Goal: Transaction & Acquisition: Purchase product/service

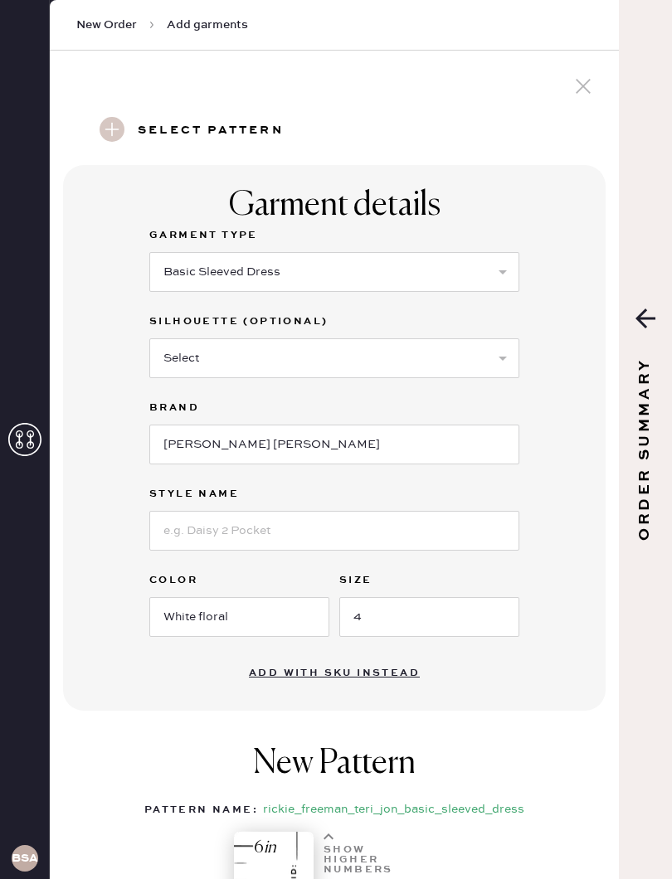
select select "8"
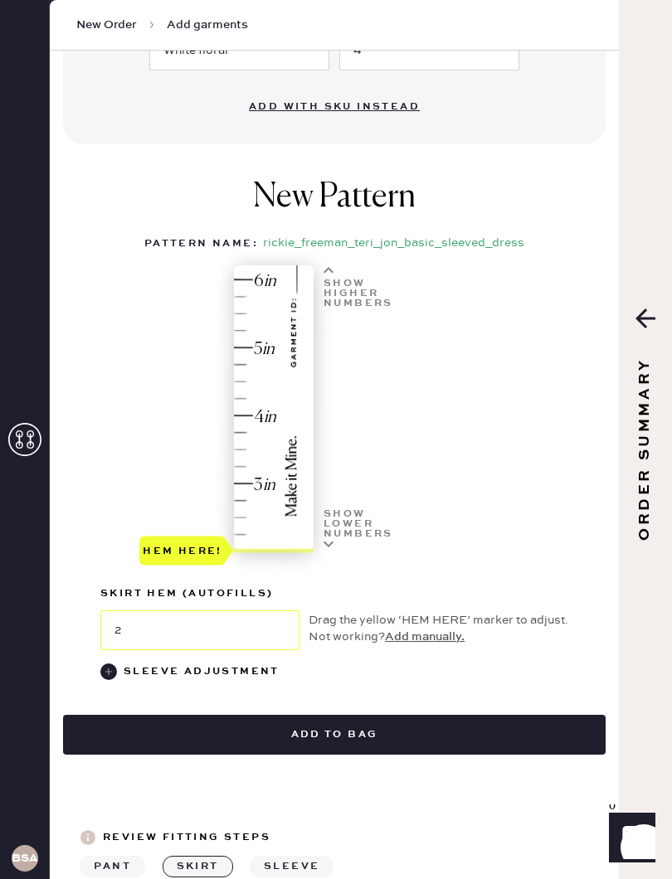
click at [338, 267] on div "Show higher numbers" at bounding box center [356, 285] width 76 height 41
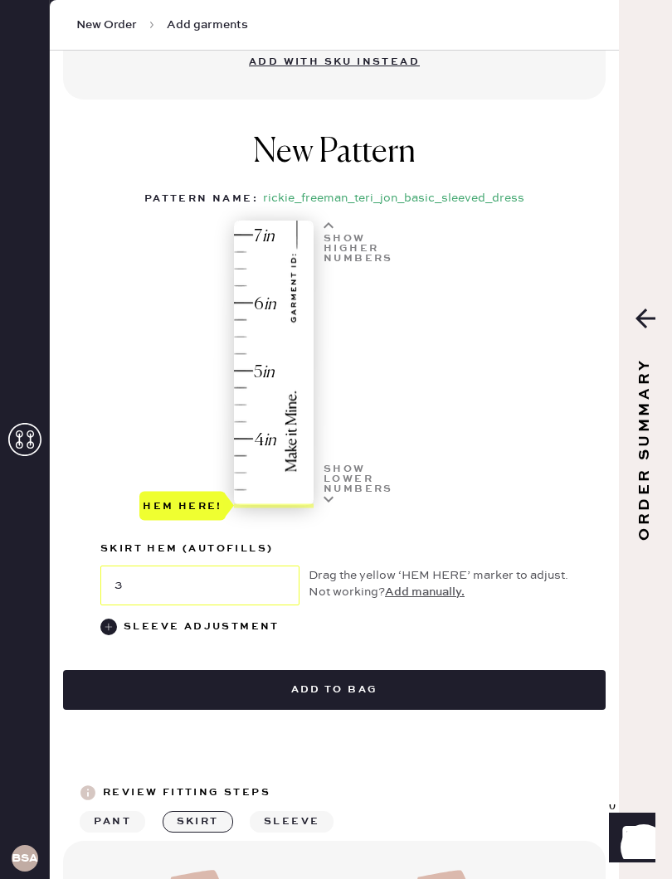
scroll to position [613, 0]
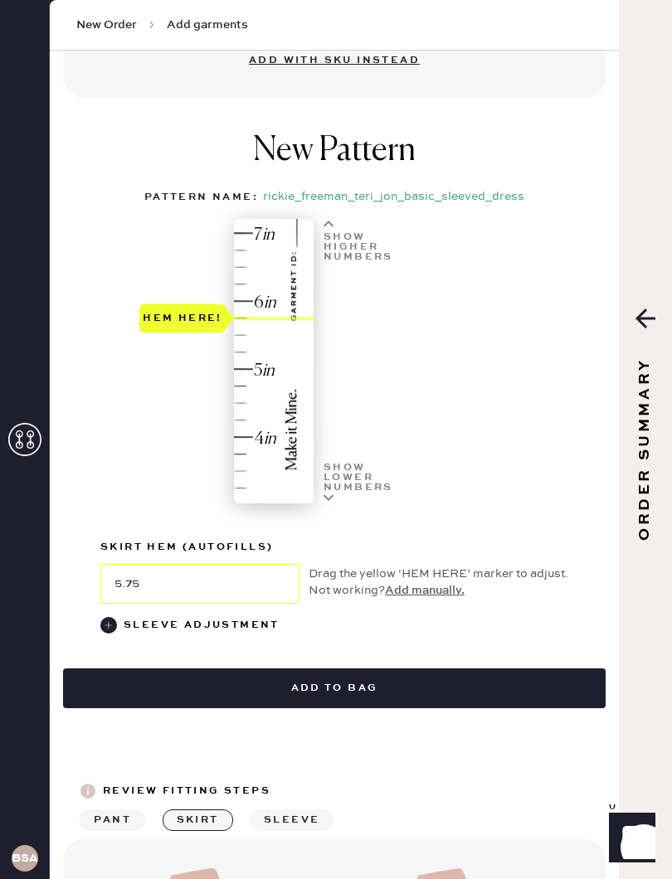
click at [184, 500] on div "Hem here!" at bounding box center [227, 368] width 177 height 299
click at [425, 342] on div "4 in 5 in 6 in 7 in Show higher numbers Show lower numbers Hem here! skirt hem …" at bounding box center [334, 427] width 468 height 416
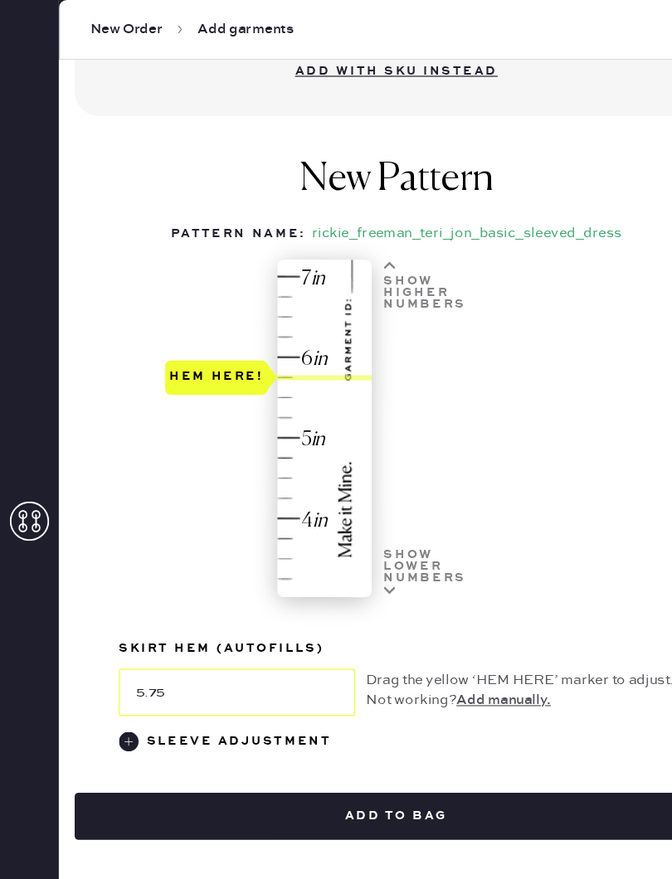
click at [279, 317] on div at bounding box center [274, 318] width 80 height 4
click at [281, 318] on div at bounding box center [274, 318] width 80 height 4
click at [220, 315] on div "Hem here!" at bounding box center [183, 319] width 80 height 20
click at [428, 590] on button "Add manually." at bounding box center [425, 590] width 80 height 18
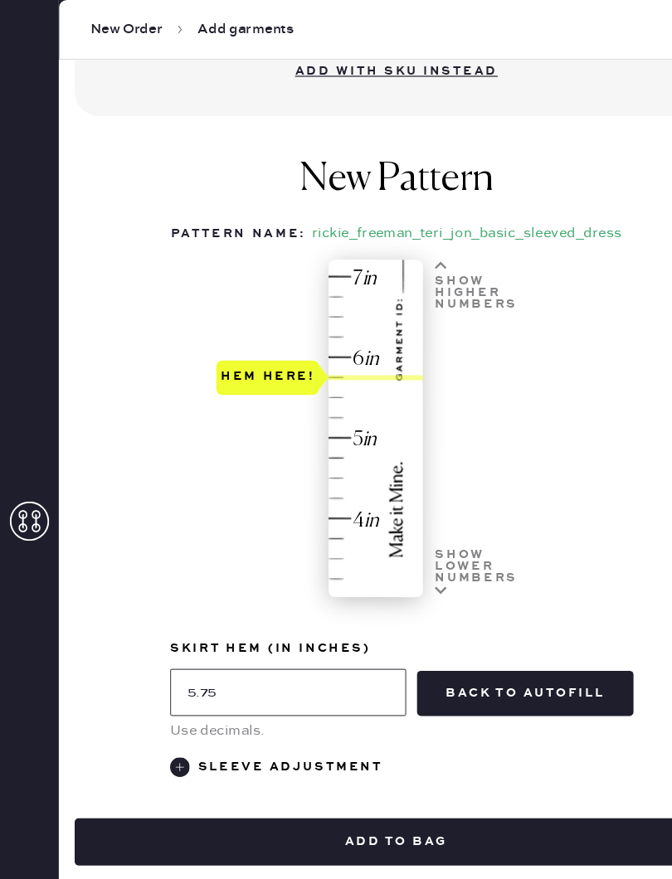
click at [231, 584] on input "5.75" at bounding box center [242, 584] width 199 height 40
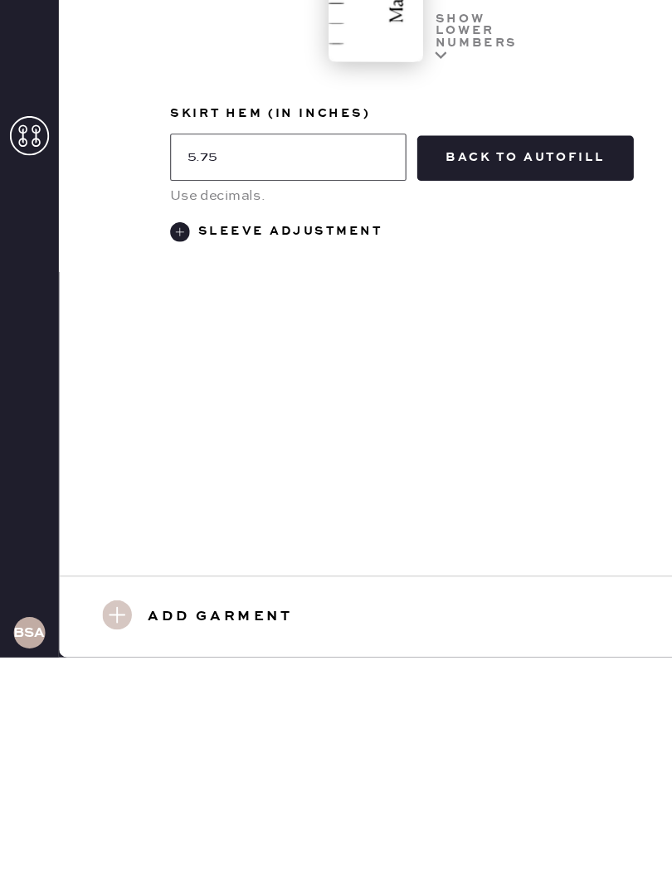
scroll to position [408, 0]
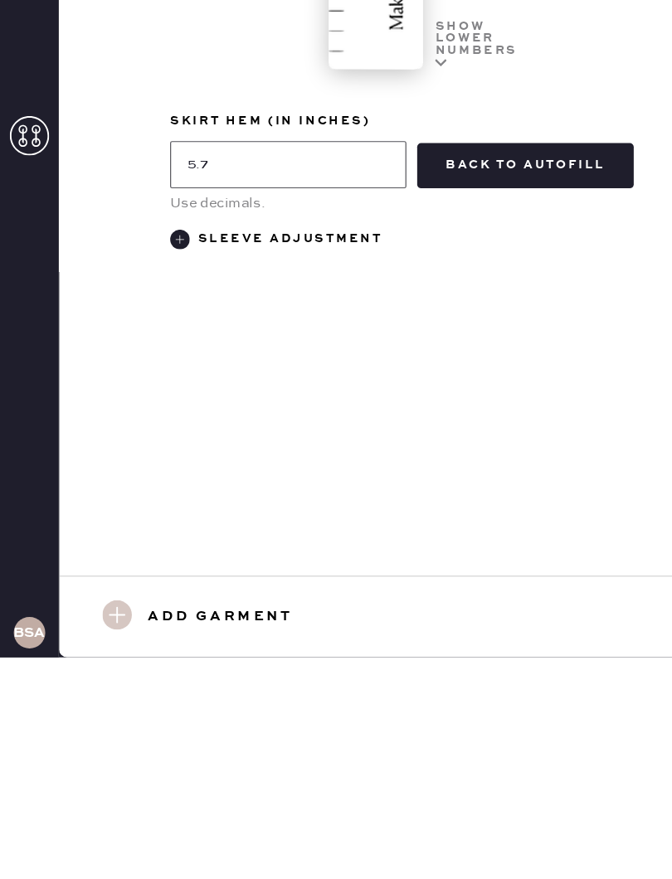
type input "5.75"
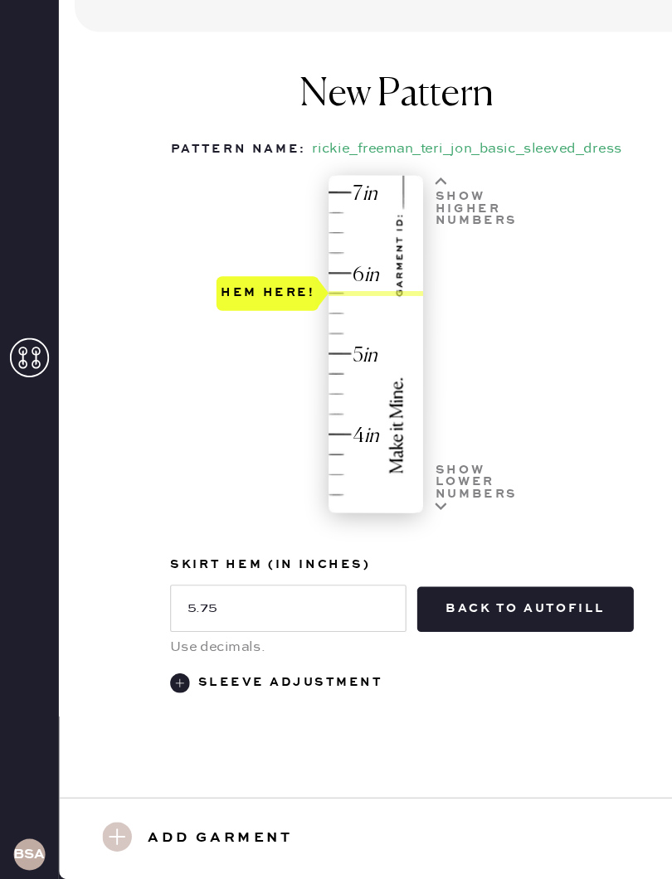
click at [453, 633] on button "back to autofill" at bounding box center [443, 652] width 182 height 38
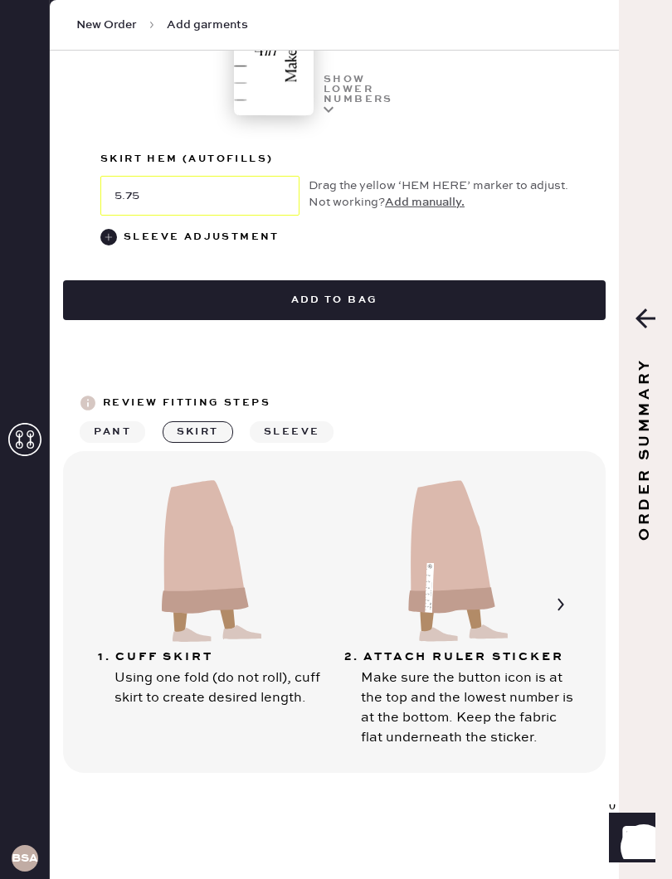
scroll to position [1001, 0]
click at [487, 303] on button "Add to bag" at bounding box center [334, 300] width 542 height 40
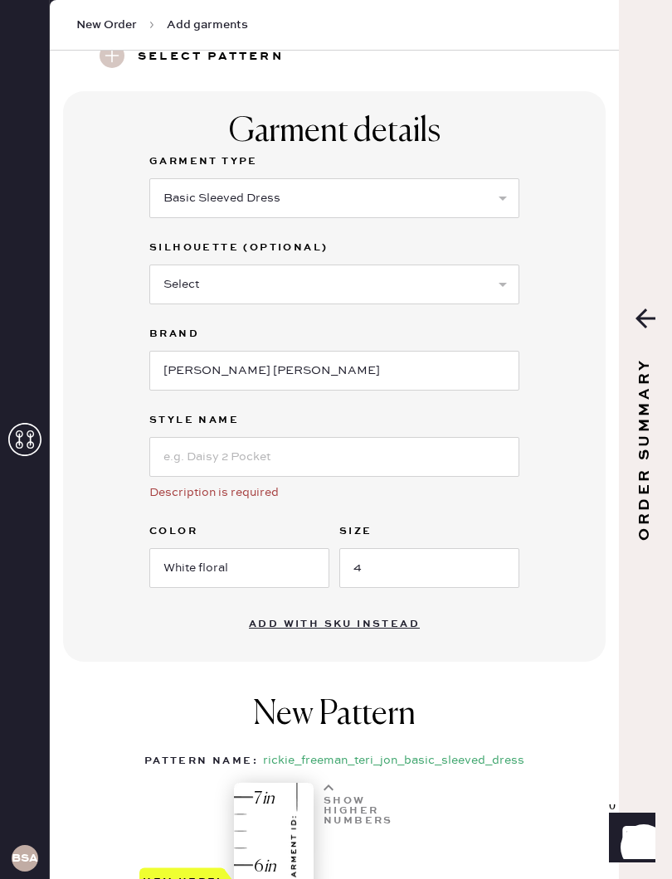
scroll to position [75, 0]
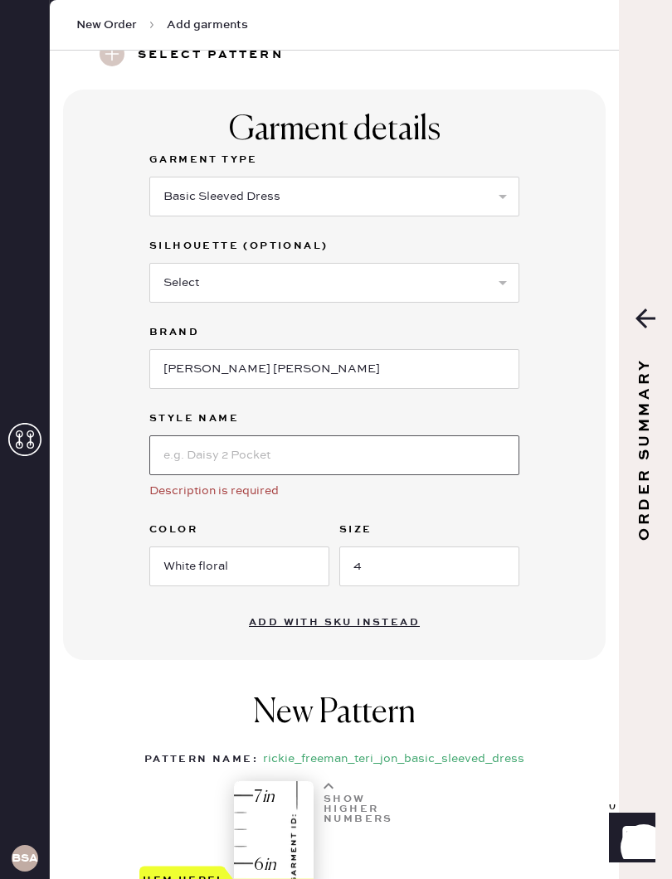
click at [450, 451] on input at bounding box center [334, 455] width 370 height 40
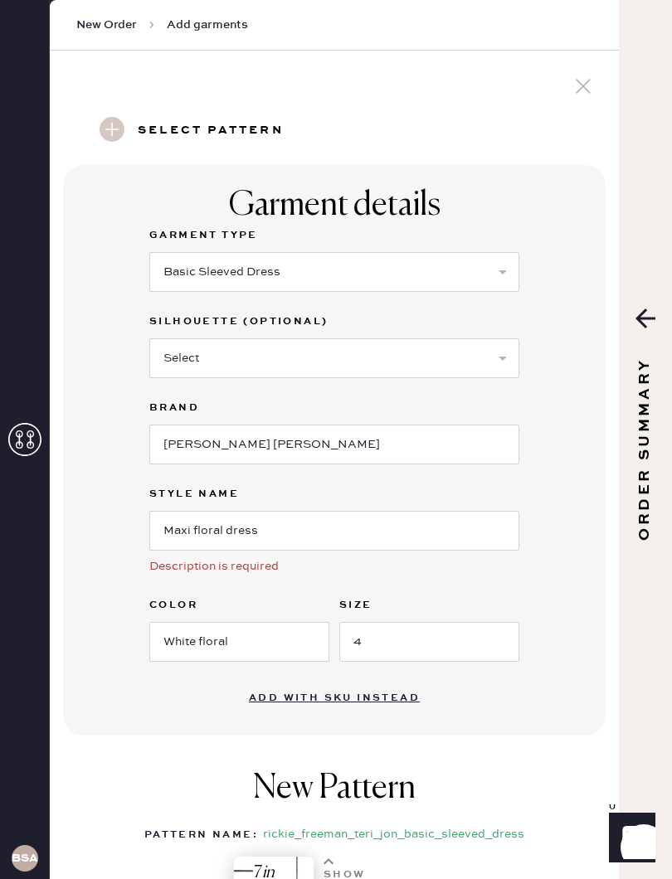
scroll to position [0, 0]
click at [193, 529] on input "Maxi floral dress" at bounding box center [334, 531] width 370 height 40
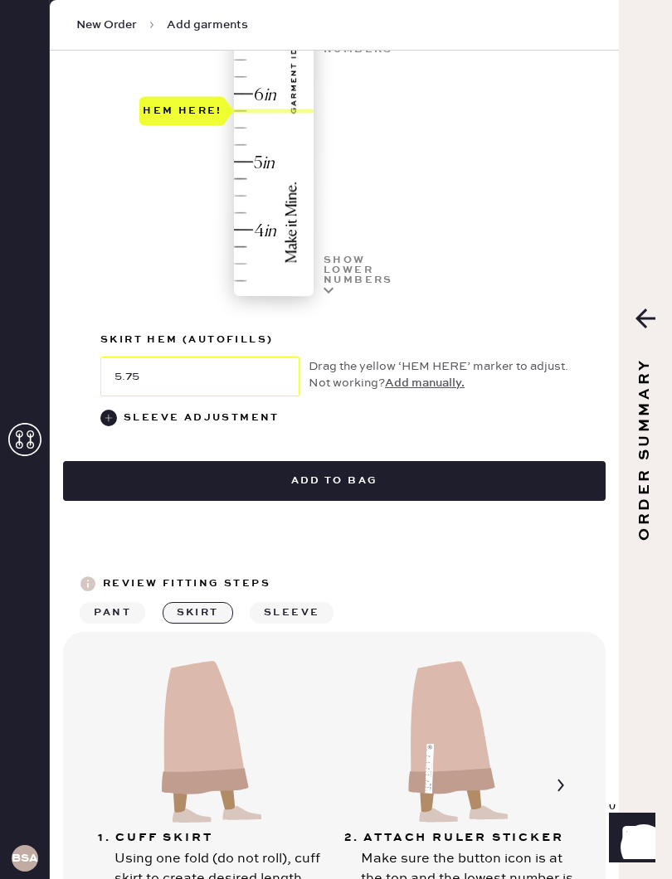
scroll to position [848, 0]
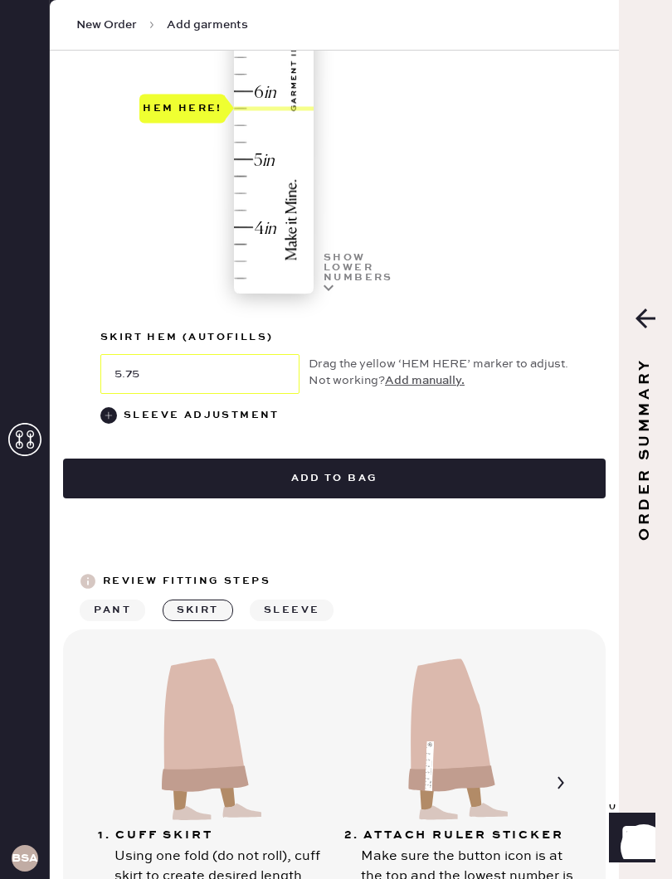
type input "floral dress"
click at [525, 474] on button "Add to bag" at bounding box center [334, 479] width 542 height 40
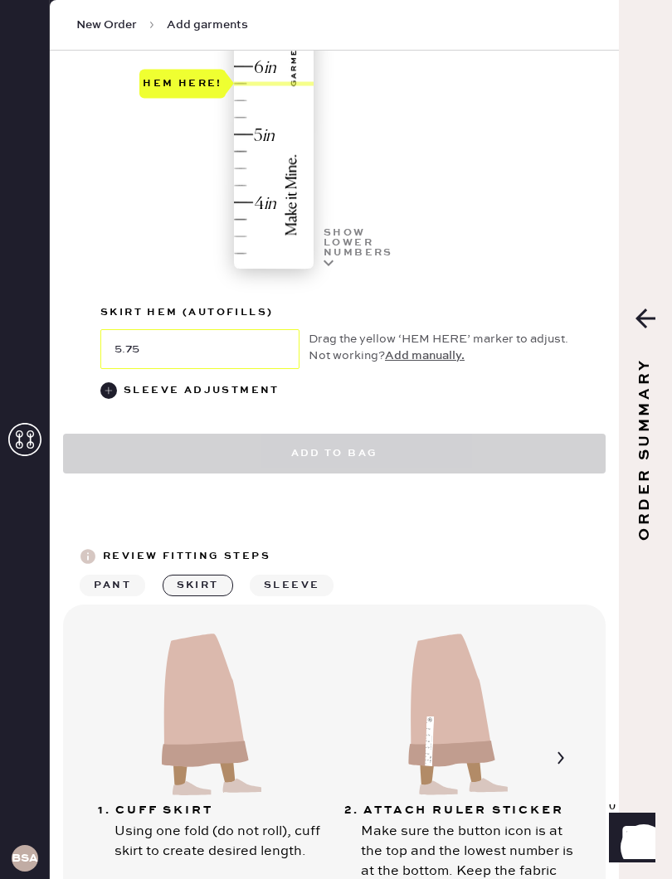
scroll to position [625, 0]
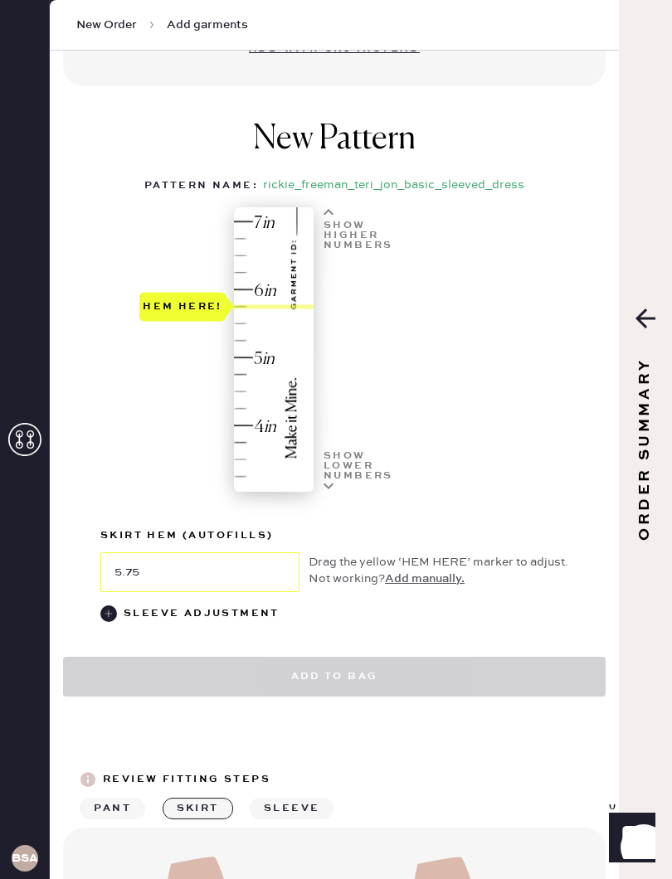
select select "8"
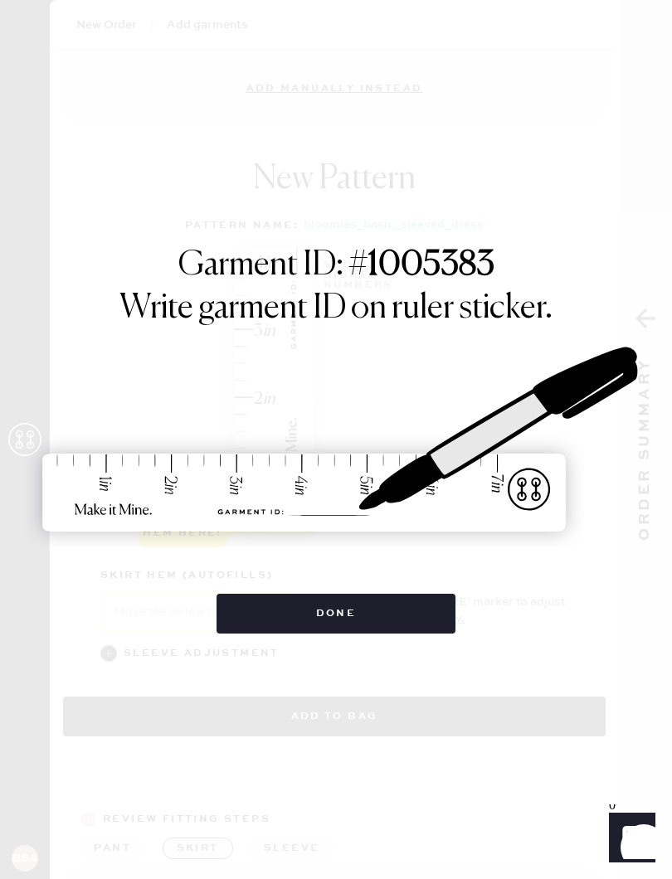
click at [387, 624] on button "Done" at bounding box center [336, 614] width 240 height 40
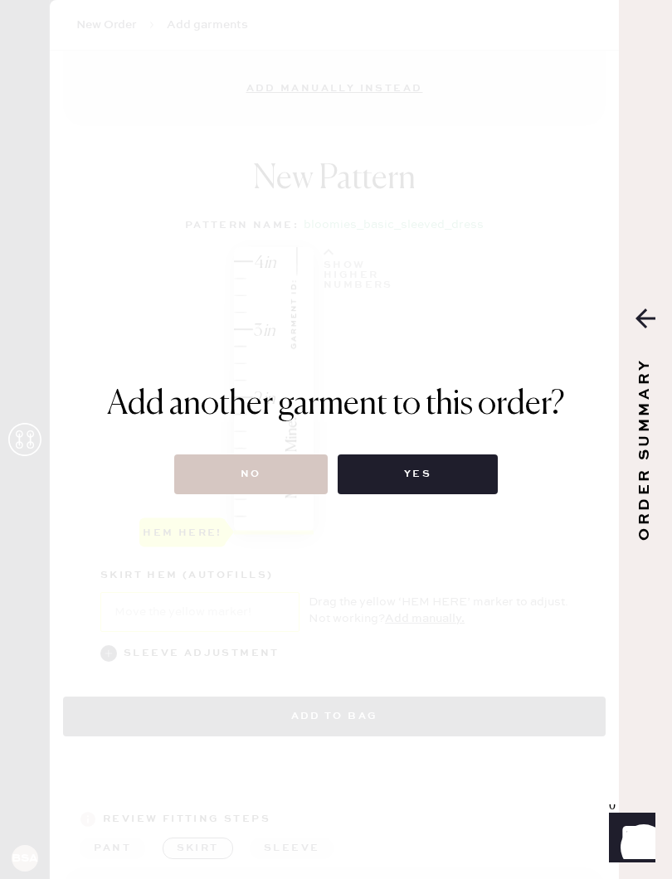
click at [236, 464] on button "No" at bounding box center [250, 475] width 153 height 40
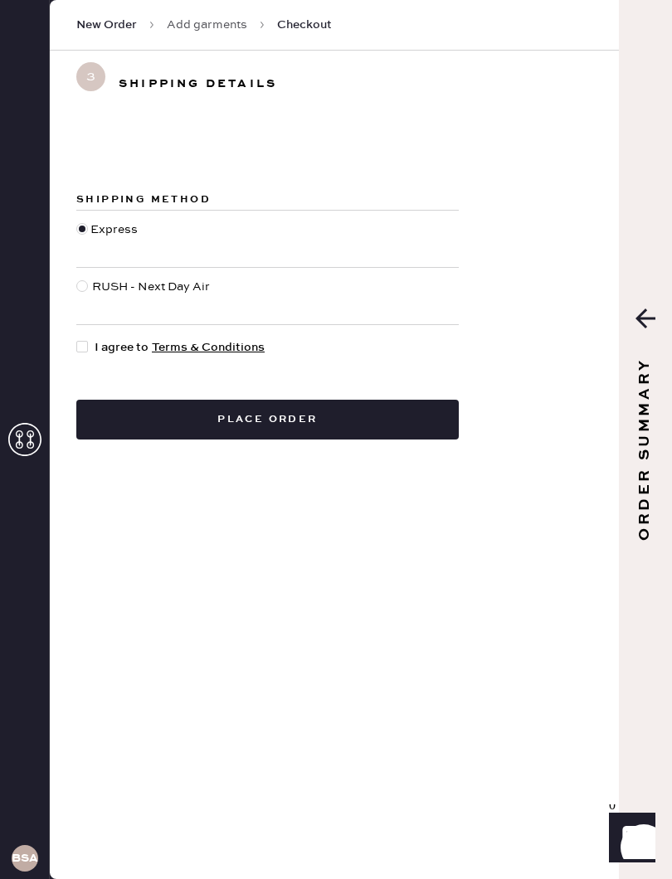
click at [84, 354] on div at bounding box center [85, 347] width 18 height 18
click at [77, 339] on input "I agree to Terms & Conditions" at bounding box center [76, 338] width 1 height 1
checkbox input "true"
click at [321, 401] on button "Place order" at bounding box center [267, 420] width 382 height 40
